Goal: Task Accomplishment & Management: Use online tool/utility

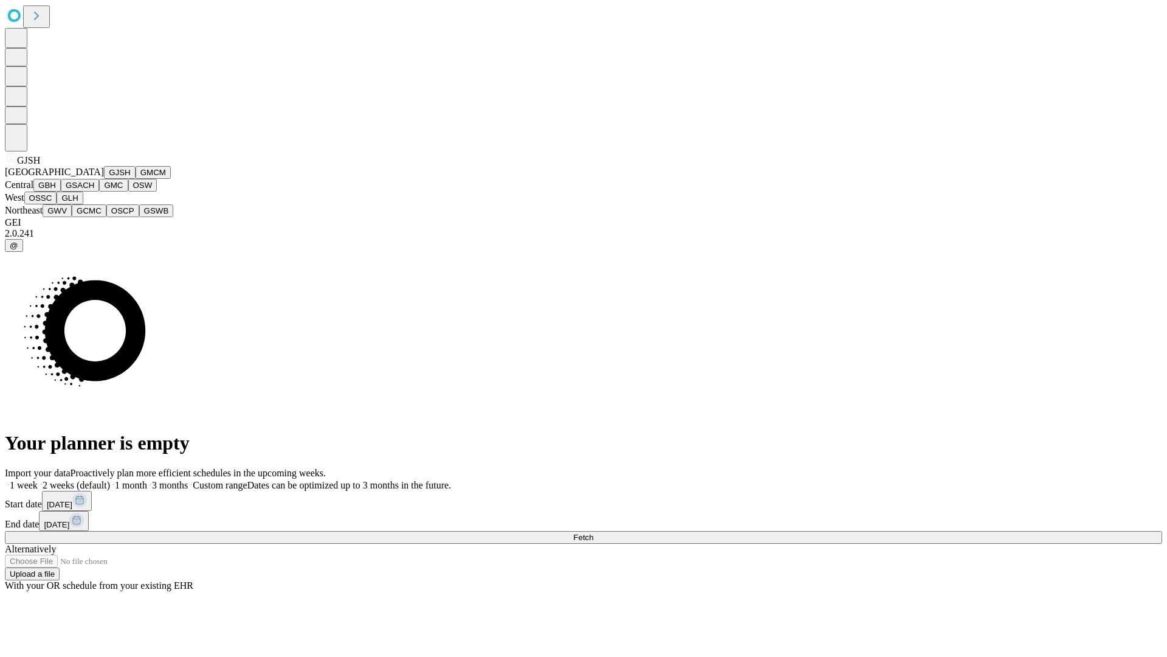
click at [104, 179] on button "GJSH" at bounding box center [120, 172] width 32 height 13
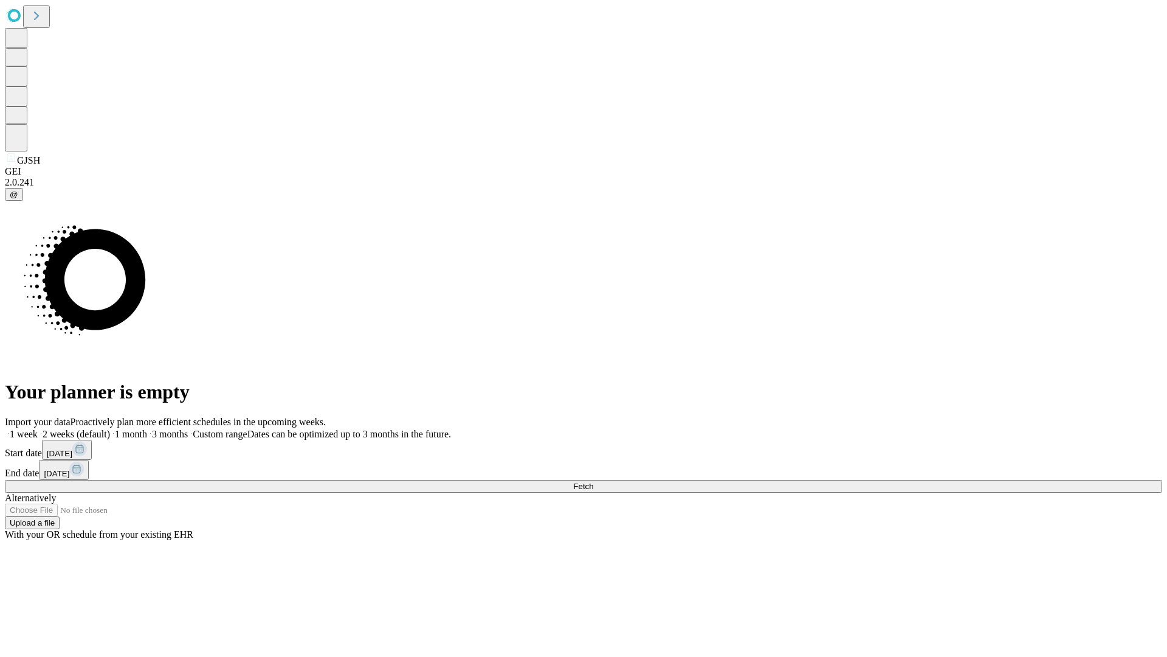
click at [38, 429] on label "1 week" at bounding box center [21, 434] width 33 height 10
click at [593, 482] on span "Fetch" at bounding box center [583, 486] width 20 height 9
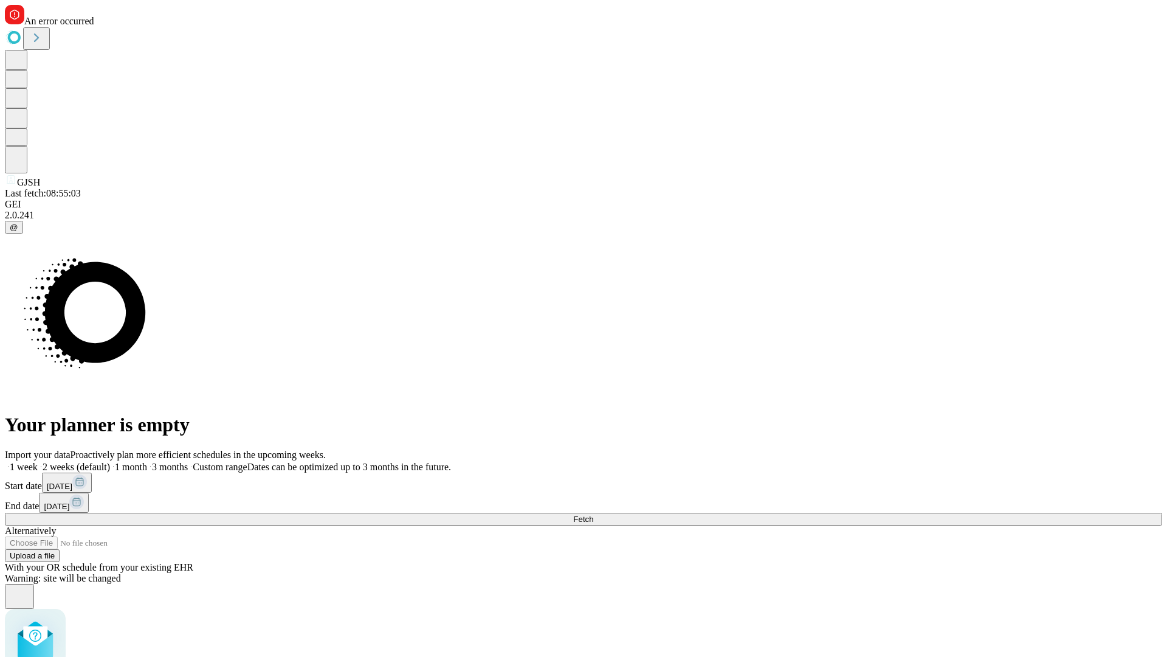
click at [38, 462] on label "1 week" at bounding box center [21, 467] width 33 height 10
click at [593, 514] on span "Fetch" at bounding box center [583, 518] width 20 height 9
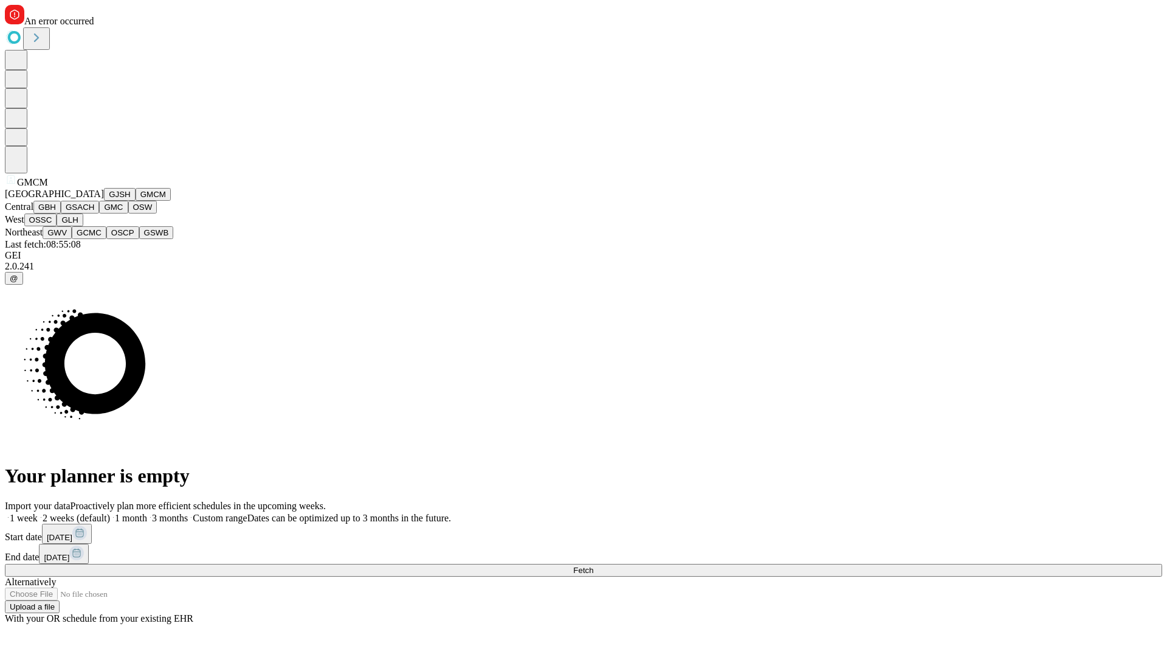
click at [61, 213] on button "GBH" at bounding box center [46, 207] width 27 height 13
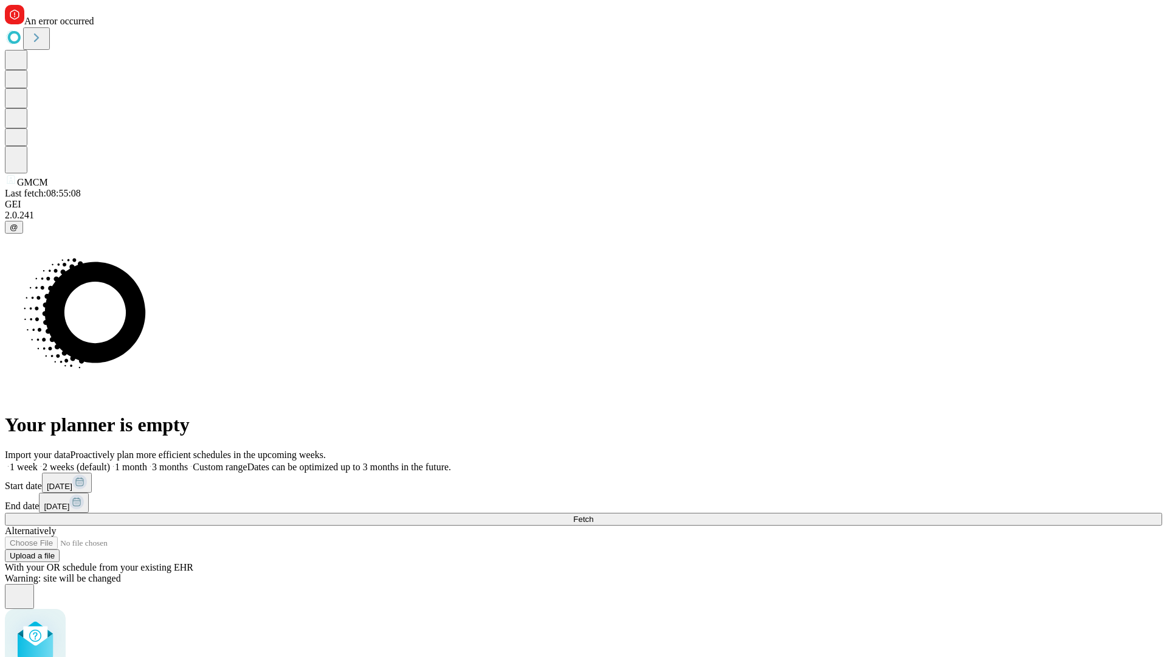
click at [38, 462] on label "1 week" at bounding box center [21, 467] width 33 height 10
click at [593, 514] on span "Fetch" at bounding box center [583, 518] width 20 height 9
click at [38, 462] on label "1 week" at bounding box center [21, 467] width 33 height 10
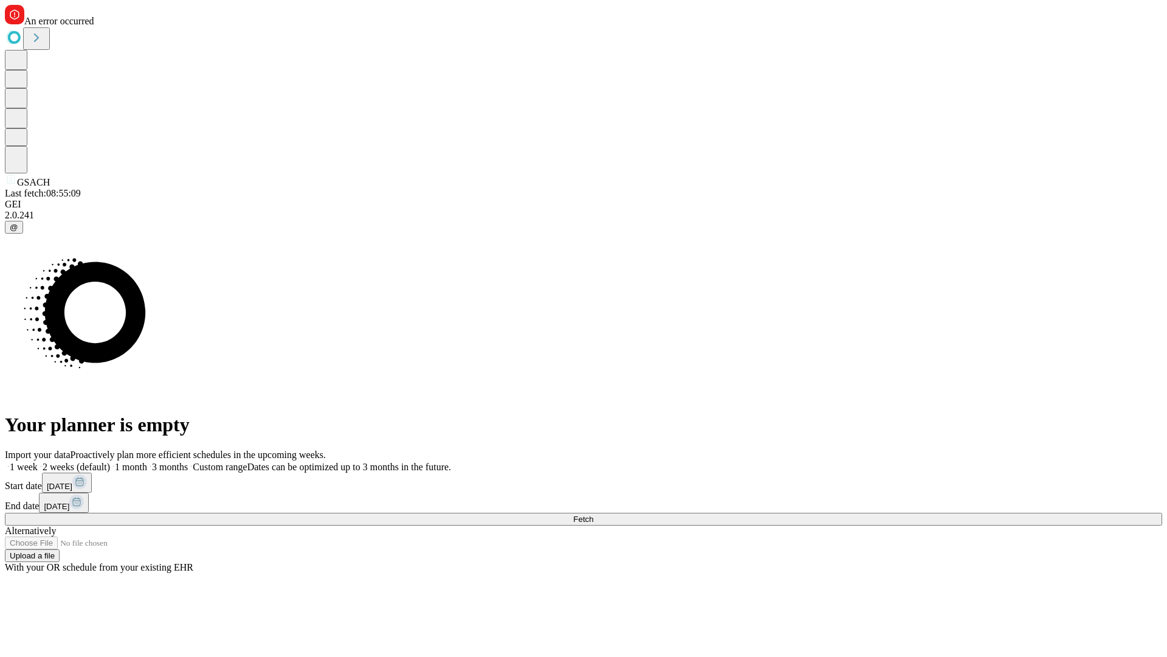
click at [593, 514] on span "Fetch" at bounding box center [583, 518] width 20 height 9
click at [38, 462] on label "1 week" at bounding box center [21, 467] width 33 height 10
click at [593, 514] on span "Fetch" at bounding box center [583, 518] width 20 height 9
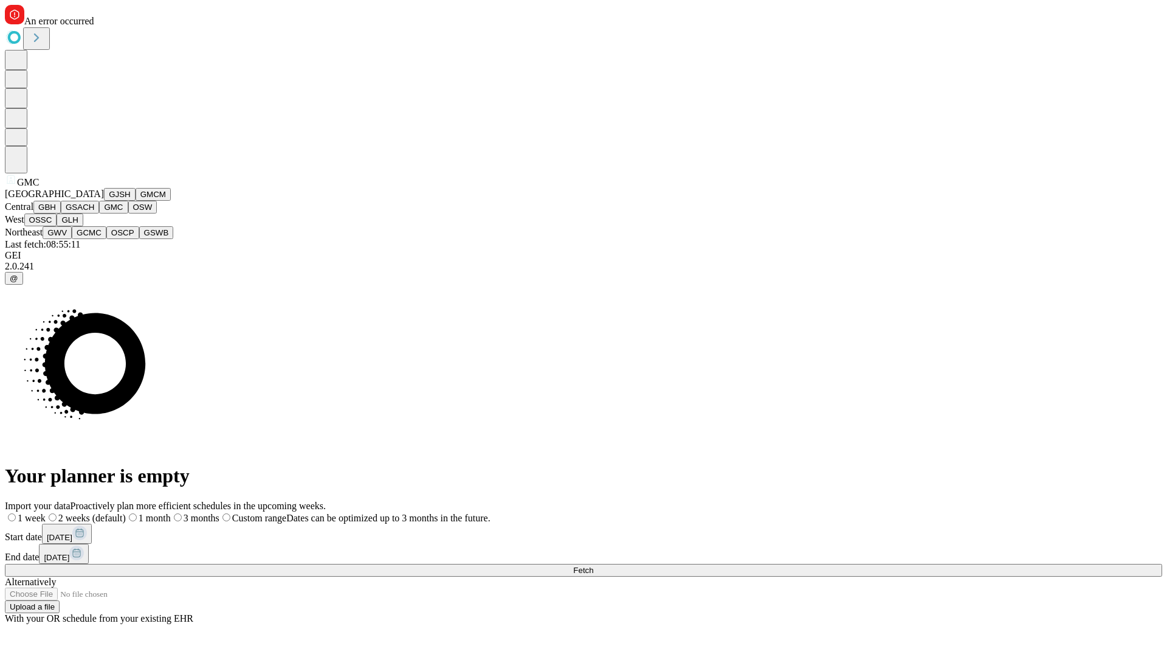
click at [128, 213] on button "OSW" at bounding box center [142, 207] width 29 height 13
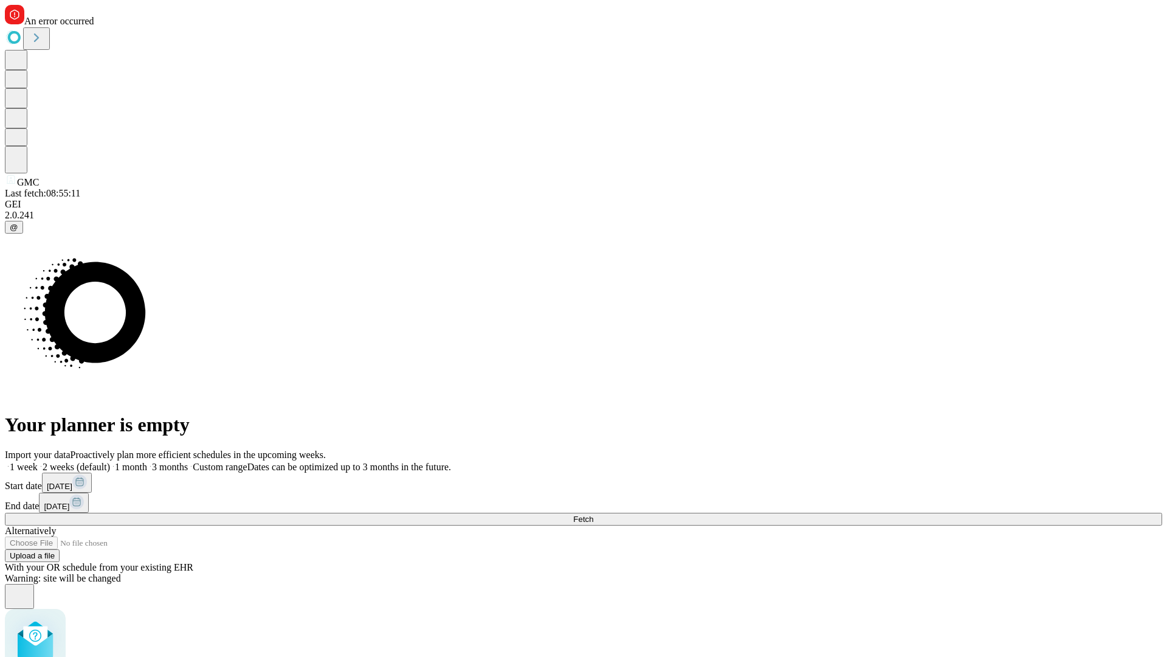
click at [38, 462] on label "1 week" at bounding box center [21, 467] width 33 height 10
click at [593, 514] on span "Fetch" at bounding box center [583, 518] width 20 height 9
click at [38, 462] on label "1 week" at bounding box center [21, 467] width 33 height 10
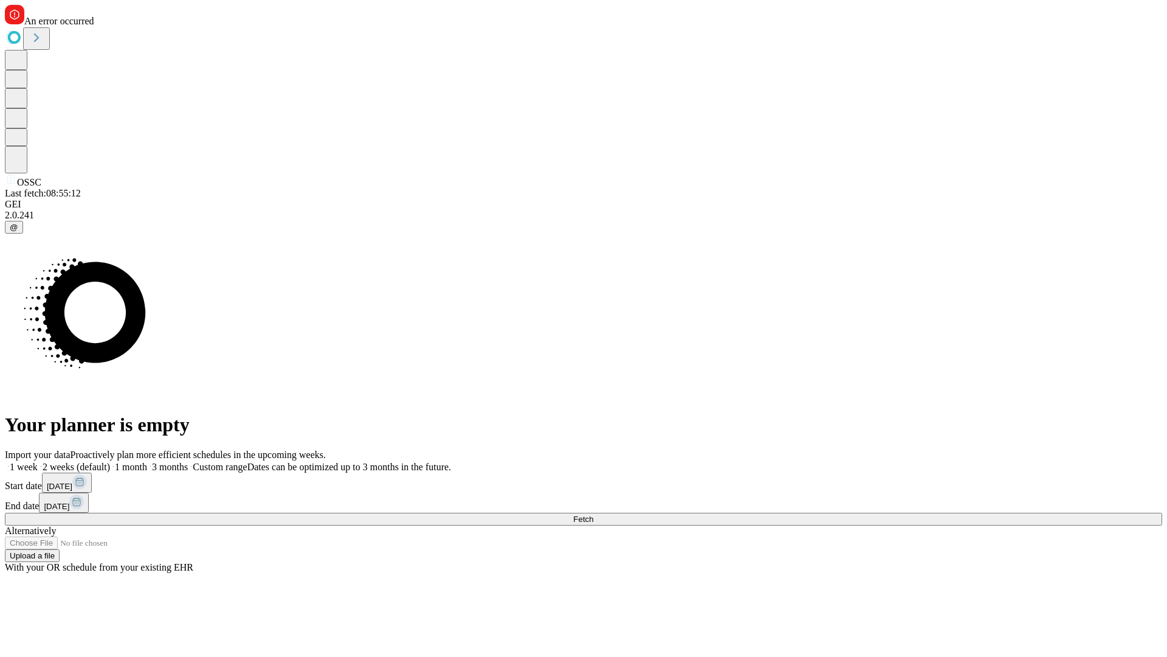
click at [593, 514] on span "Fetch" at bounding box center [583, 518] width 20 height 9
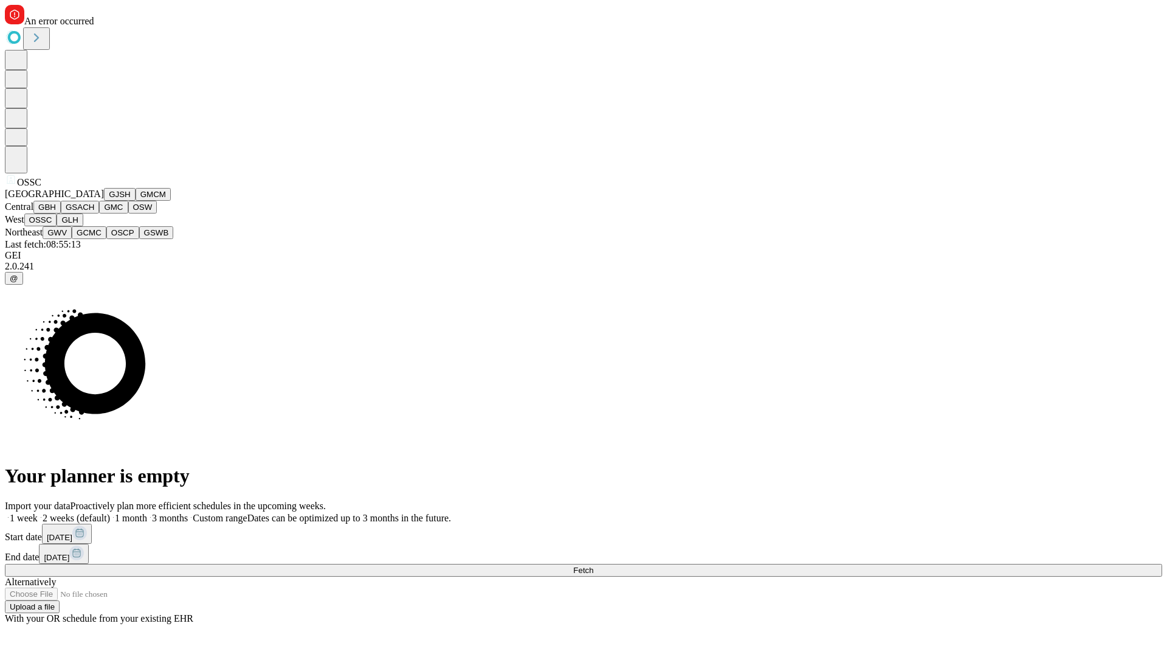
click at [83, 226] on button "GLH" at bounding box center [70, 219] width 26 height 13
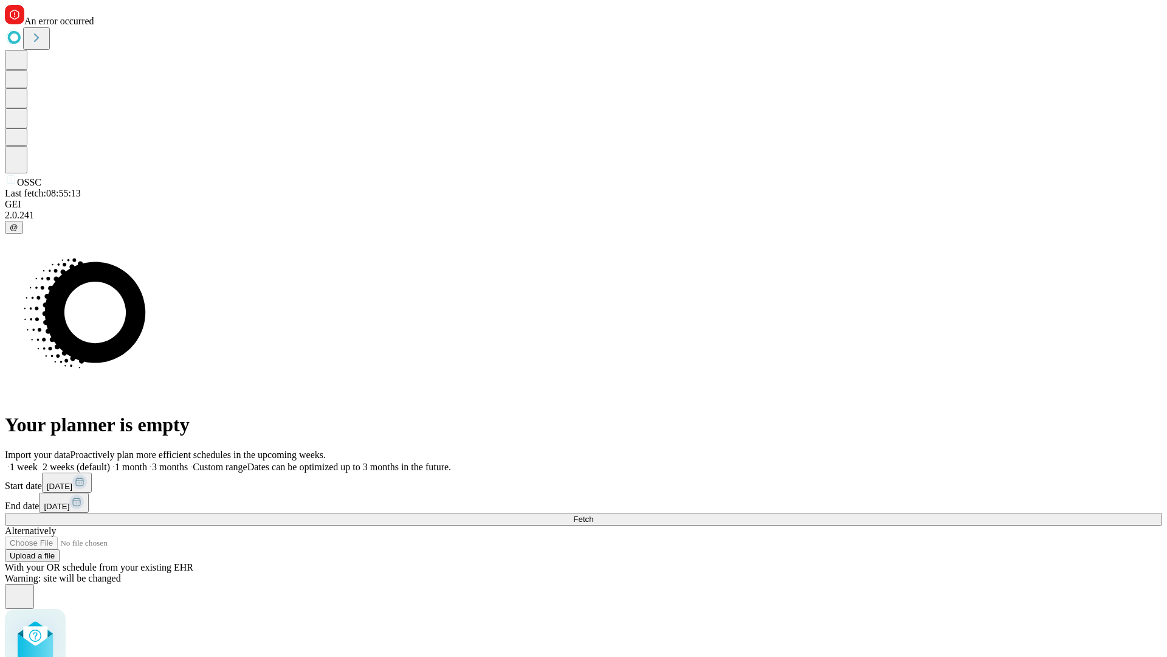
click at [38, 462] on label "1 week" at bounding box center [21, 467] width 33 height 10
click at [593, 514] on span "Fetch" at bounding box center [583, 518] width 20 height 9
click at [38, 462] on label "1 week" at bounding box center [21, 467] width 33 height 10
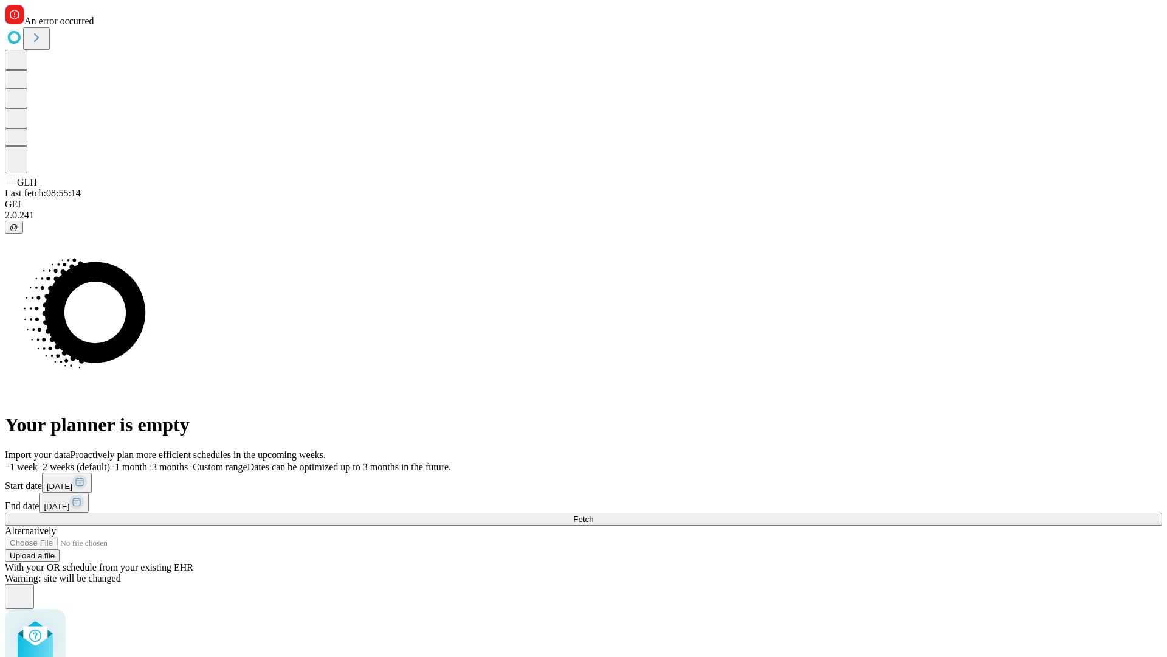
click at [593, 514] on span "Fetch" at bounding box center [583, 518] width 20 height 9
click at [38, 462] on label "1 week" at bounding box center [21, 467] width 33 height 10
click at [593, 514] on span "Fetch" at bounding box center [583, 518] width 20 height 9
